Goal: Find specific page/section: Find specific page/section

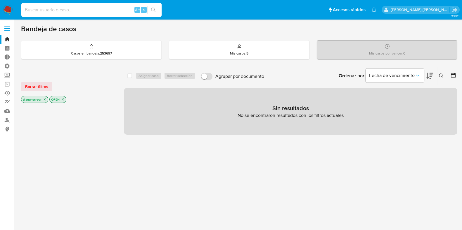
click at [57, 10] on input at bounding box center [91, 10] width 140 height 8
paste input "151605175"
type input "151605175"
click at [57, 10] on input "151605175" at bounding box center [91, 10] width 140 height 8
click at [26, 85] on span "Borrar filtros" at bounding box center [36, 87] width 23 height 8
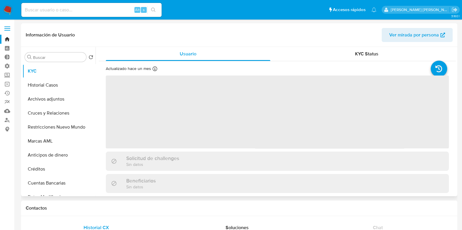
select select "10"
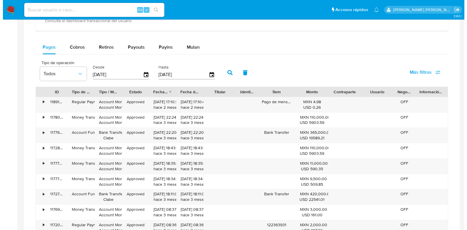
scroll to position [345, 0]
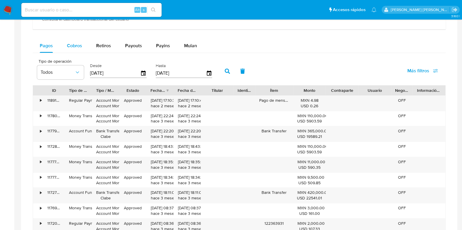
click at [70, 46] on span "Cobros" at bounding box center [74, 45] width 15 height 7
select select "10"
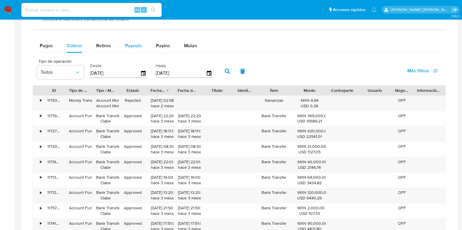
click at [136, 44] on span "Payouts" at bounding box center [133, 45] width 17 height 7
select select "10"
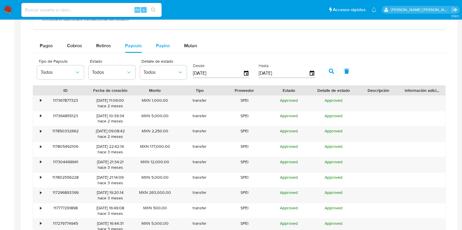
click at [159, 44] on span "Payins" at bounding box center [163, 45] width 14 height 7
select select "10"
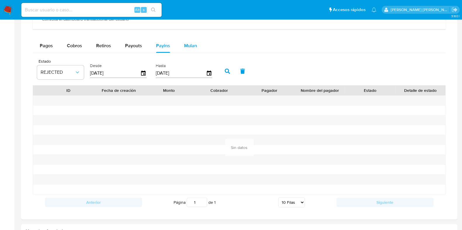
click at [193, 46] on span "Mulan" at bounding box center [190, 45] width 13 height 7
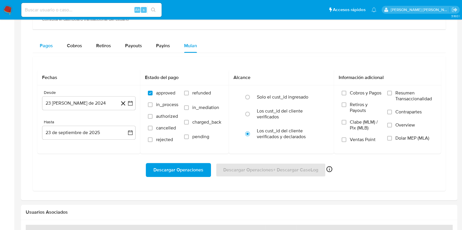
click at [49, 45] on span "Pagos" at bounding box center [46, 45] width 13 height 7
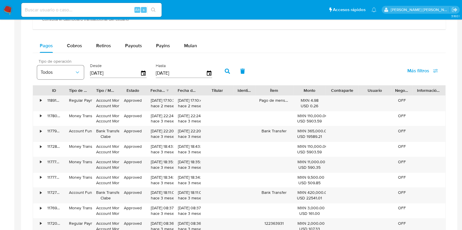
click at [79, 71] on icon "button" at bounding box center [77, 72] width 6 height 6
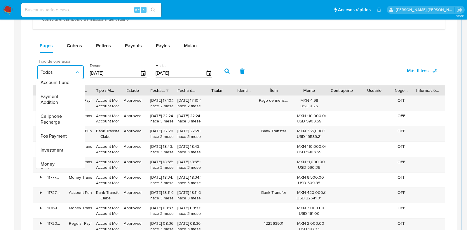
scroll to position [87, 0]
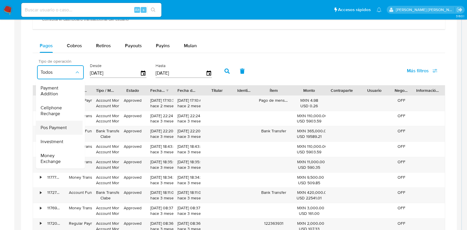
click at [52, 125] on span "Pos Payment" at bounding box center [54, 128] width 26 height 6
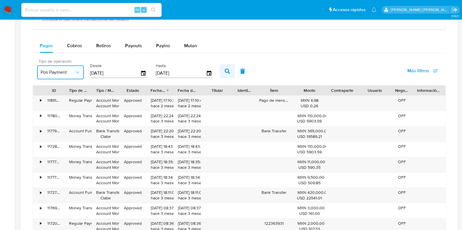
click at [228, 72] on button "button" at bounding box center [227, 71] width 15 height 14
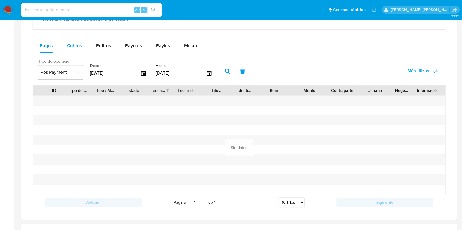
click at [75, 47] on span "Cobros" at bounding box center [74, 45] width 15 height 7
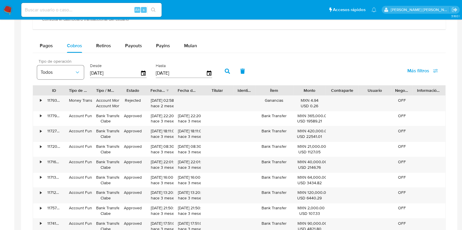
click at [81, 75] on button "Todos" at bounding box center [60, 72] width 47 height 14
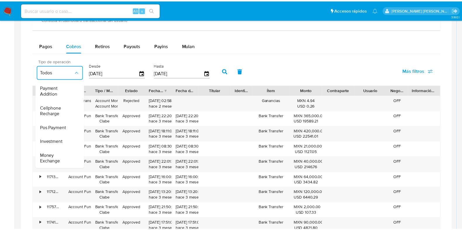
scroll to position [82, 0]
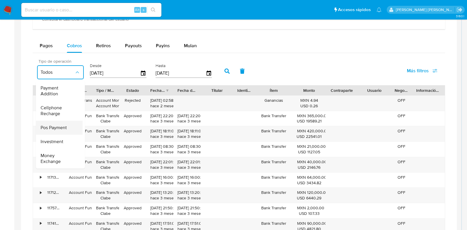
click at [51, 125] on span "Pos Payment" at bounding box center [54, 128] width 26 height 6
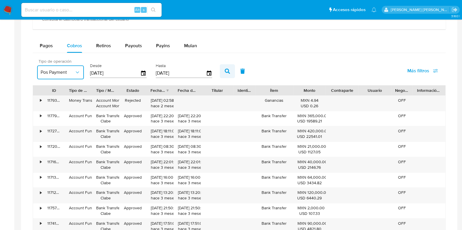
click at [224, 71] on icon "button" at bounding box center [226, 71] width 5 height 5
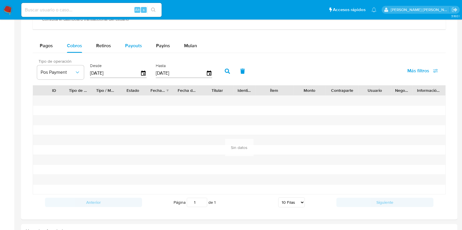
click at [130, 43] on span "Payouts" at bounding box center [133, 45] width 17 height 7
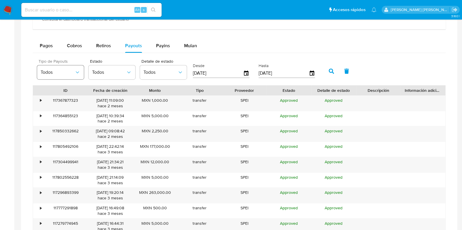
click at [79, 72] on icon "button" at bounding box center [77, 72] width 6 height 6
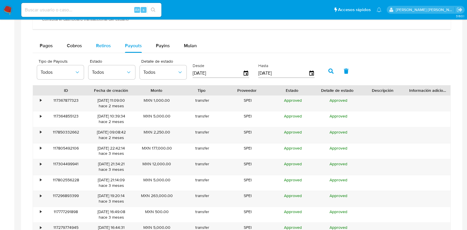
click at [107, 44] on span "Retiros" at bounding box center [103, 45] width 15 height 7
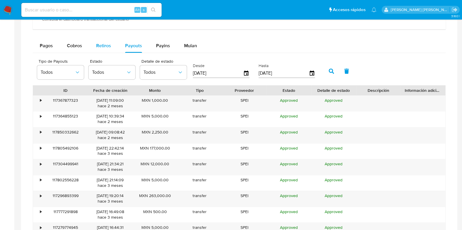
select select "10"
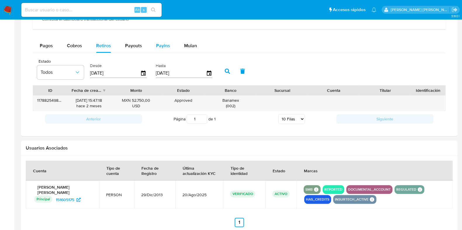
click at [160, 46] on span "Payins" at bounding box center [163, 45] width 14 height 7
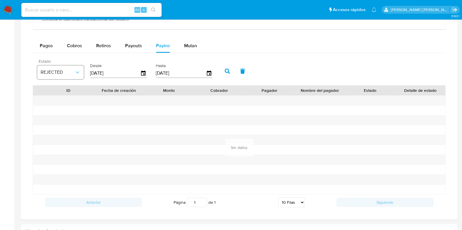
click at [75, 76] on button "REJECTED" at bounding box center [60, 72] width 47 height 14
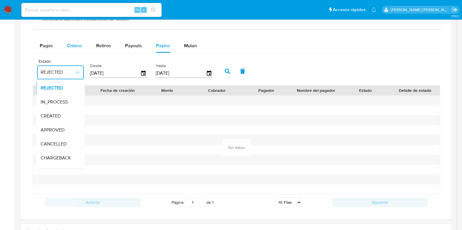
click at [73, 44] on span "Cobros" at bounding box center [74, 45] width 15 height 7
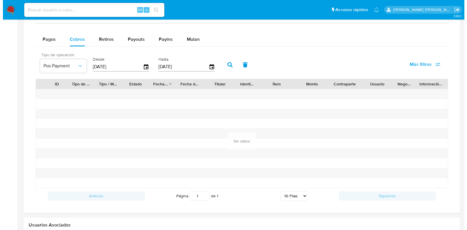
scroll to position [353, 0]
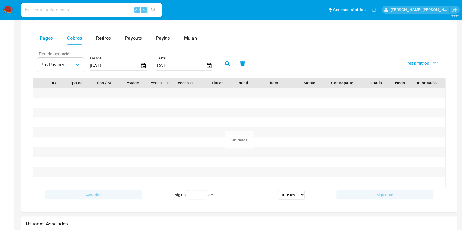
click at [44, 35] on span "Pagos" at bounding box center [46, 38] width 13 height 7
click at [80, 64] on icon "button" at bounding box center [77, 65] width 6 height 6
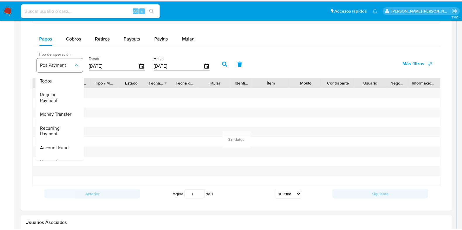
scroll to position [87, 0]
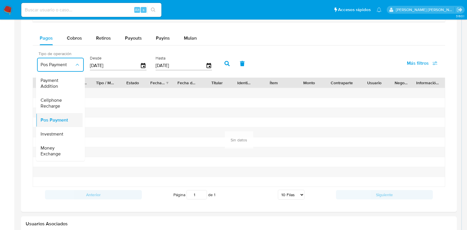
click at [58, 118] on span "Pos Payment" at bounding box center [54, 121] width 27 height 6
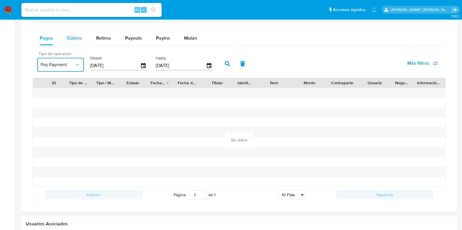
click at [76, 39] on span "Cobros" at bounding box center [74, 38] width 15 height 7
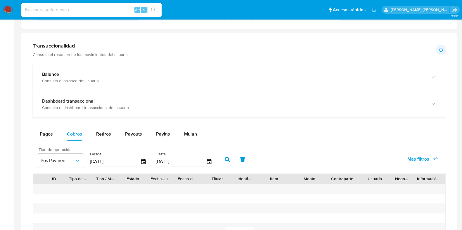
scroll to position [257, 0]
